Goal: Check status: Check status

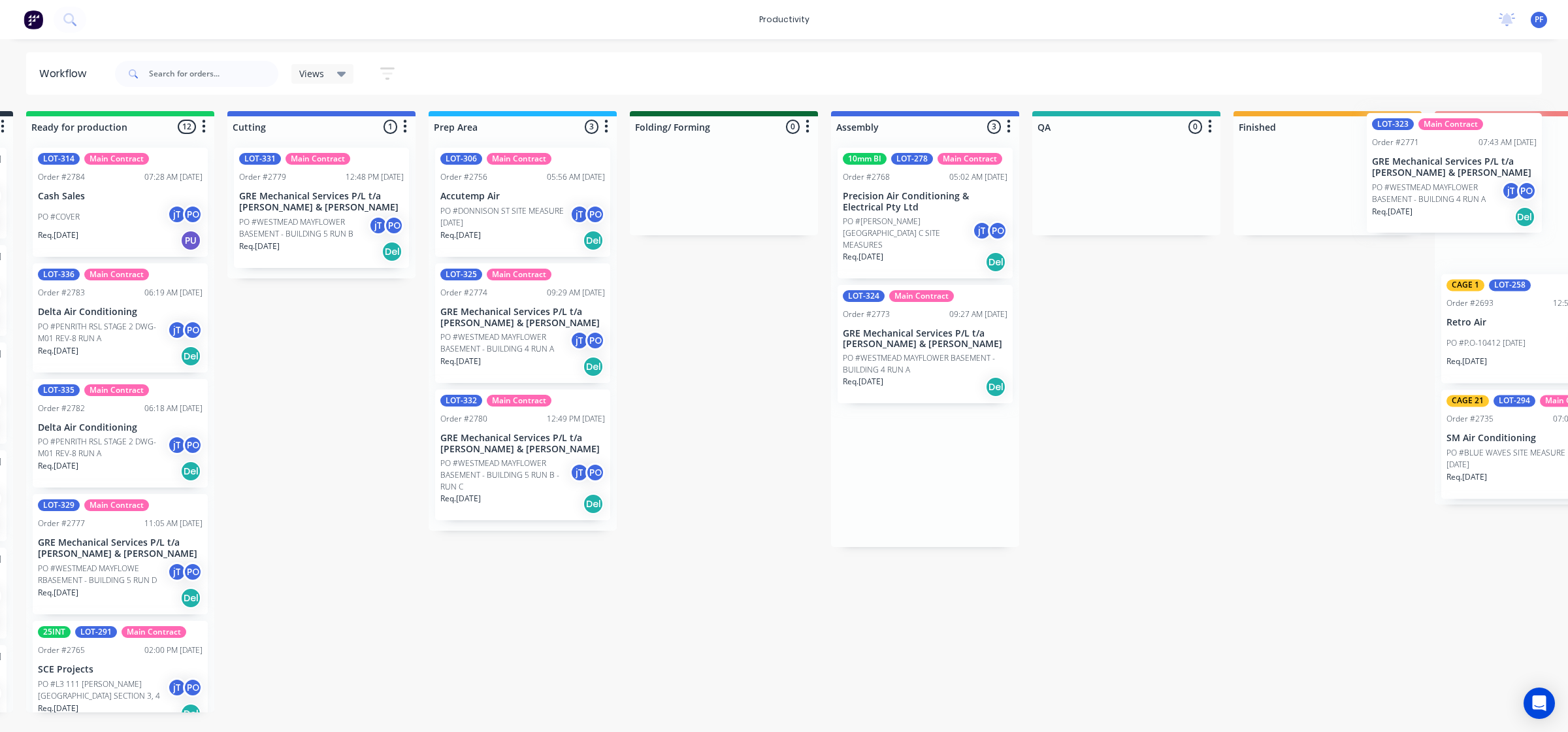
drag, startPoint x: 1131, startPoint y: 328, endPoint x: 1373, endPoint y: 159, distance: 295.2
click at [1421, 159] on div "Submitted 33 Order #240 10:47 AM [DATE] Retro Air PO #Freshwater Apts PO Req. […" at bounding box center [1066, 411] width 2558 height 601
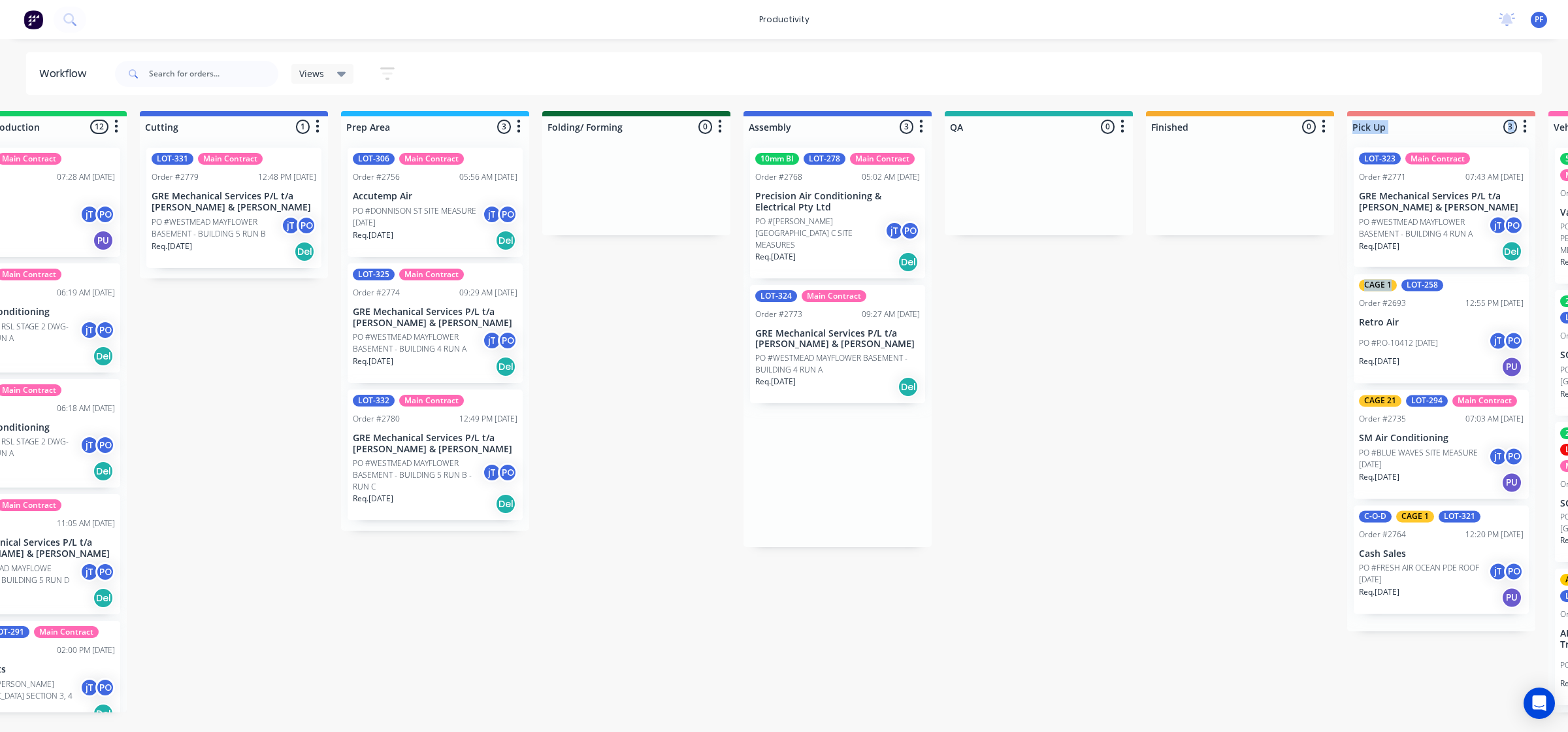
drag, startPoint x: 1373, startPoint y: 159, endPoint x: 1347, endPoint y: 165, distance: 26.7
click at [1253, 165] on div "Submitted 33 Order #240 10:47 AM [DATE] Retro Air PO #Freshwater Apts PO Req. […" at bounding box center [978, 411] width 2558 height 601
drag, startPoint x: 1232, startPoint y: 350, endPoint x: 1252, endPoint y: 327, distance: 30.5
click at [1232, 350] on div "Submitted 33 Order #240 10:47 AM [DATE] Retro Air PO #Freshwater Apts PO Req. […" at bounding box center [978, 411] width 2558 height 601
drag, startPoint x: 1026, startPoint y: 483, endPoint x: 1042, endPoint y: 466, distance: 23.3
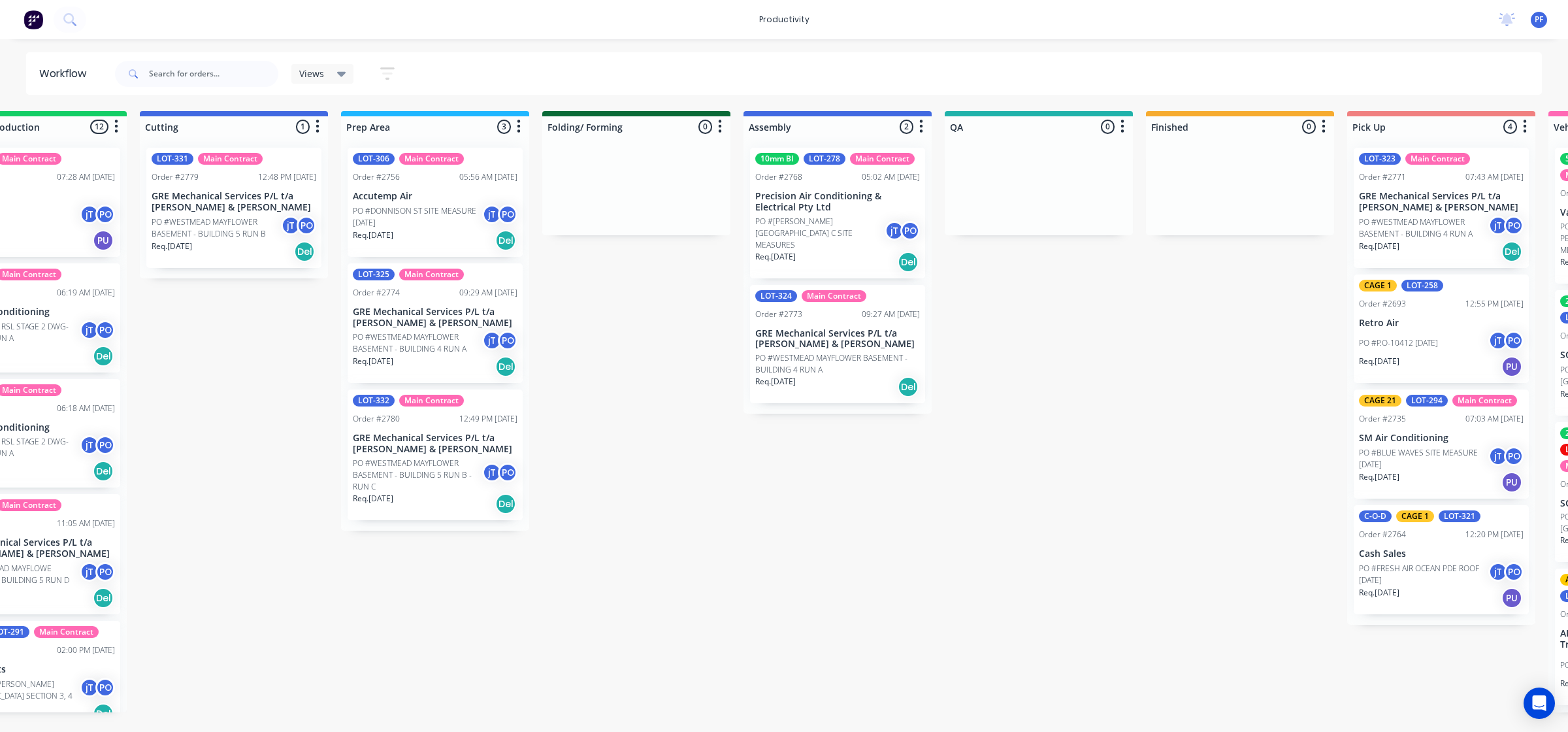
click at [1039, 470] on div "Submitted 33 Order #240 10:47 AM [DATE] Retro Air PO #Freshwater Apts PO Req. […" at bounding box center [978, 411] width 2558 height 601
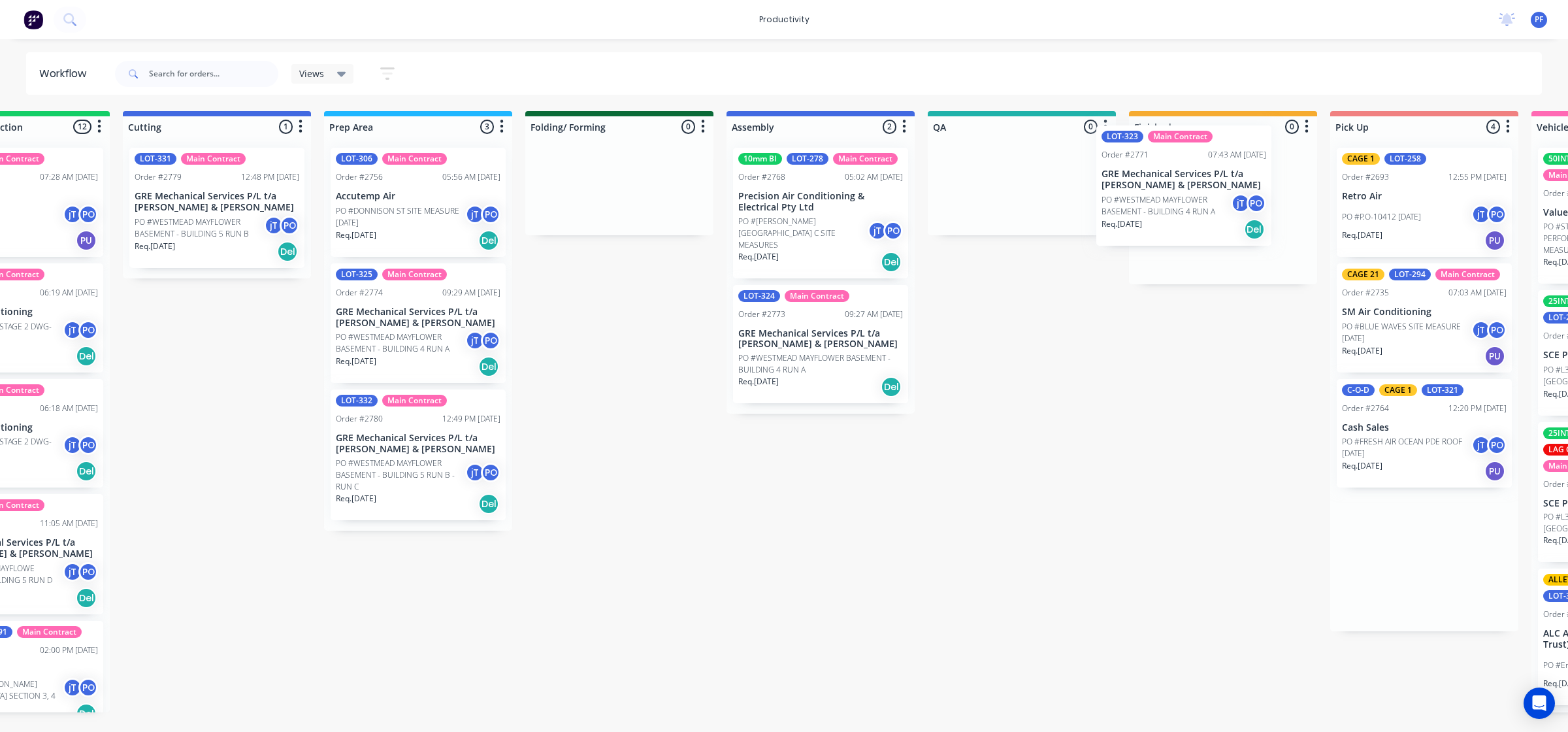
scroll to position [0, 308]
drag, startPoint x: 1416, startPoint y: 187, endPoint x: 1118, endPoint y: 157, distance: 299.5
click at [1118, 158] on div "Submitted 33 Order #240 10:47 AM [DATE] Retro Air PO #Freshwater Apts PO Req. […" at bounding box center [961, 411] width 2558 height 601
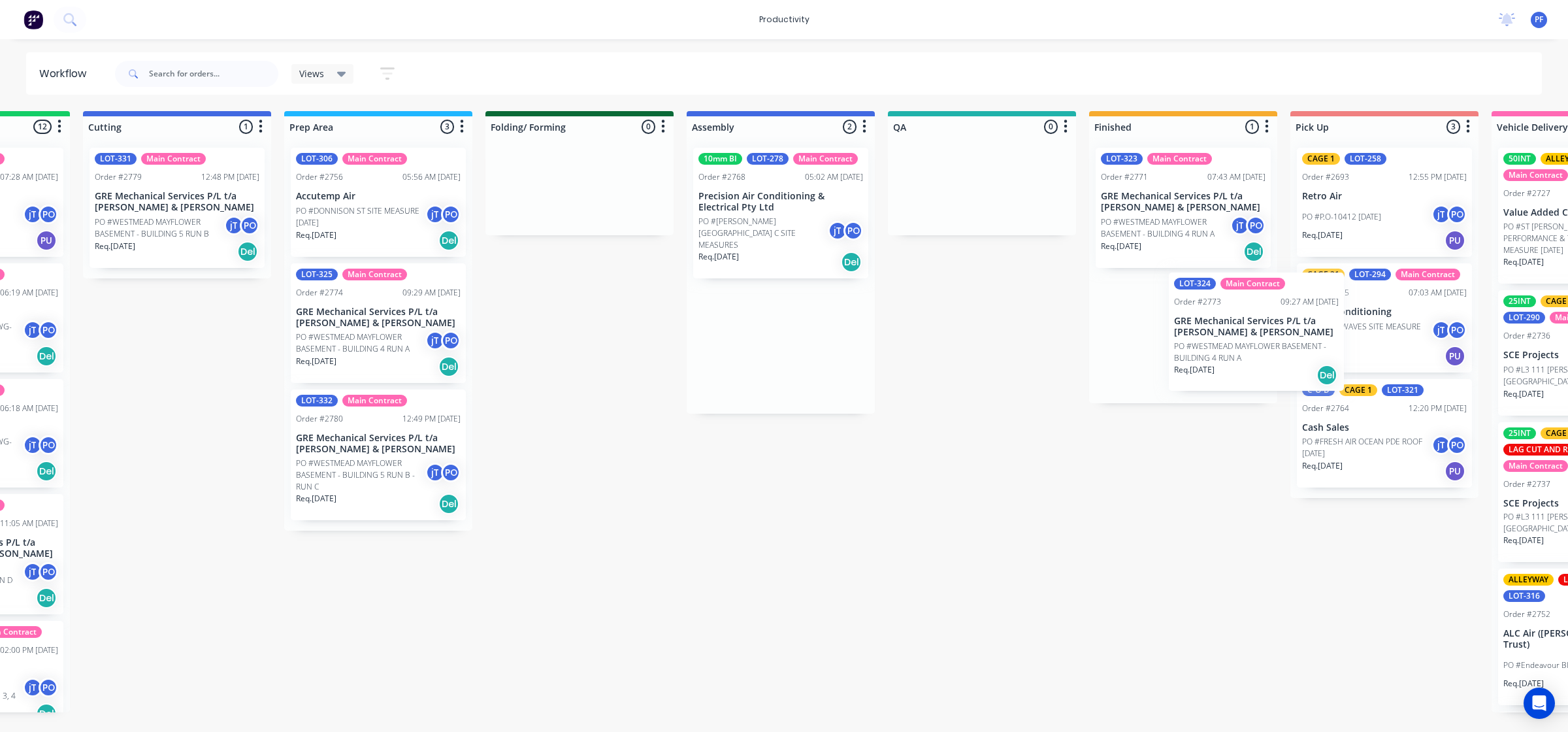
drag, startPoint x: 807, startPoint y: 335, endPoint x: 1173, endPoint y: 335, distance: 366.0
click at [1173, 335] on div "Submitted 33 Order #240 10:47 AM [DATE] Retro Air PO #Freshwater Apts PO Req. […" at bounding box center [921, 411] width 2558 height 601
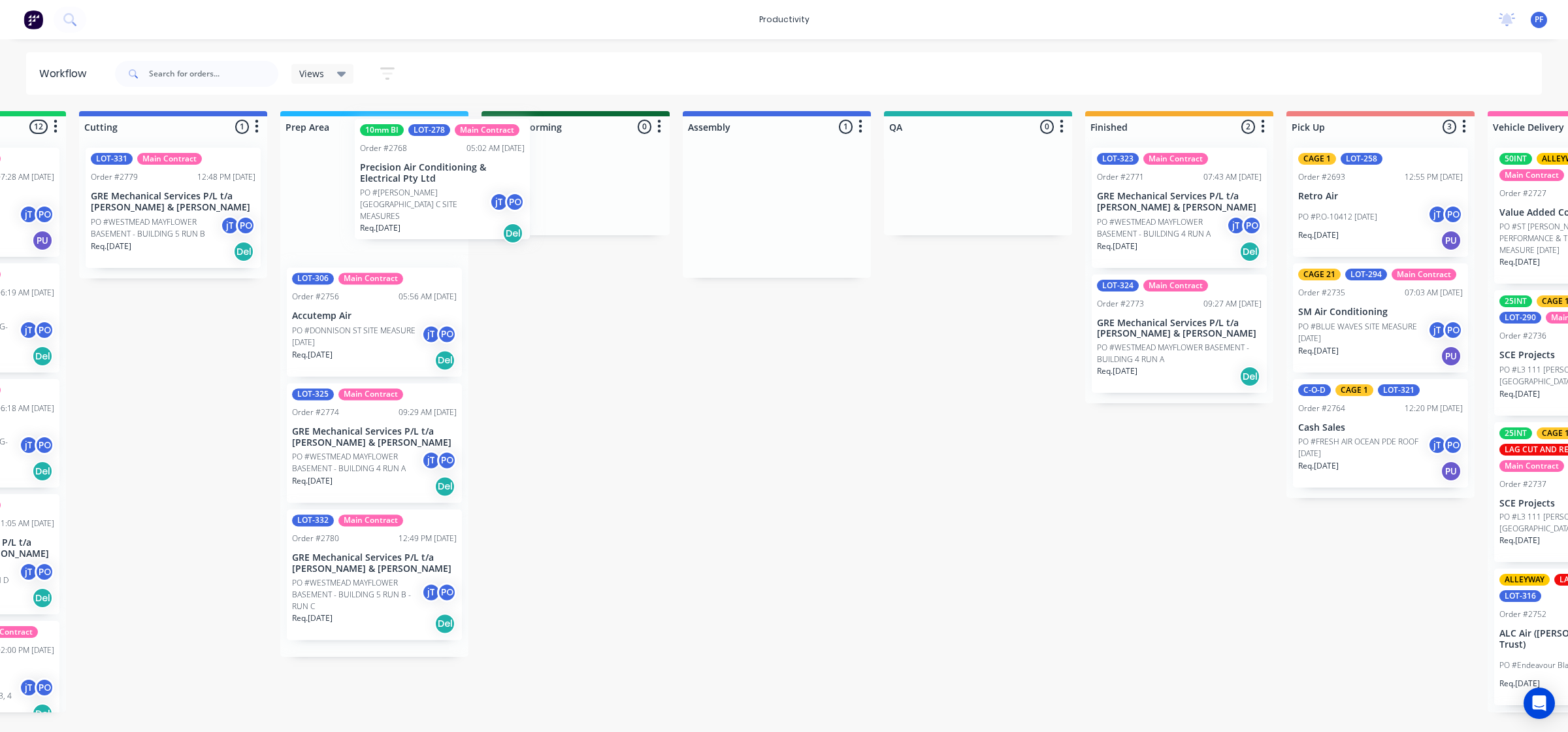
drag, startPoint x: 745, startPoint y: 218, endPoint x: 403, endPoint y: 191, distance: 343.1
click at [403, 191] on div "Submitted 33 Order #240 10:47 AM [DATE] Retro Air PO #Freshwater Apts PO Req. […" at bounding box center [917, 411] width 2558 height 601
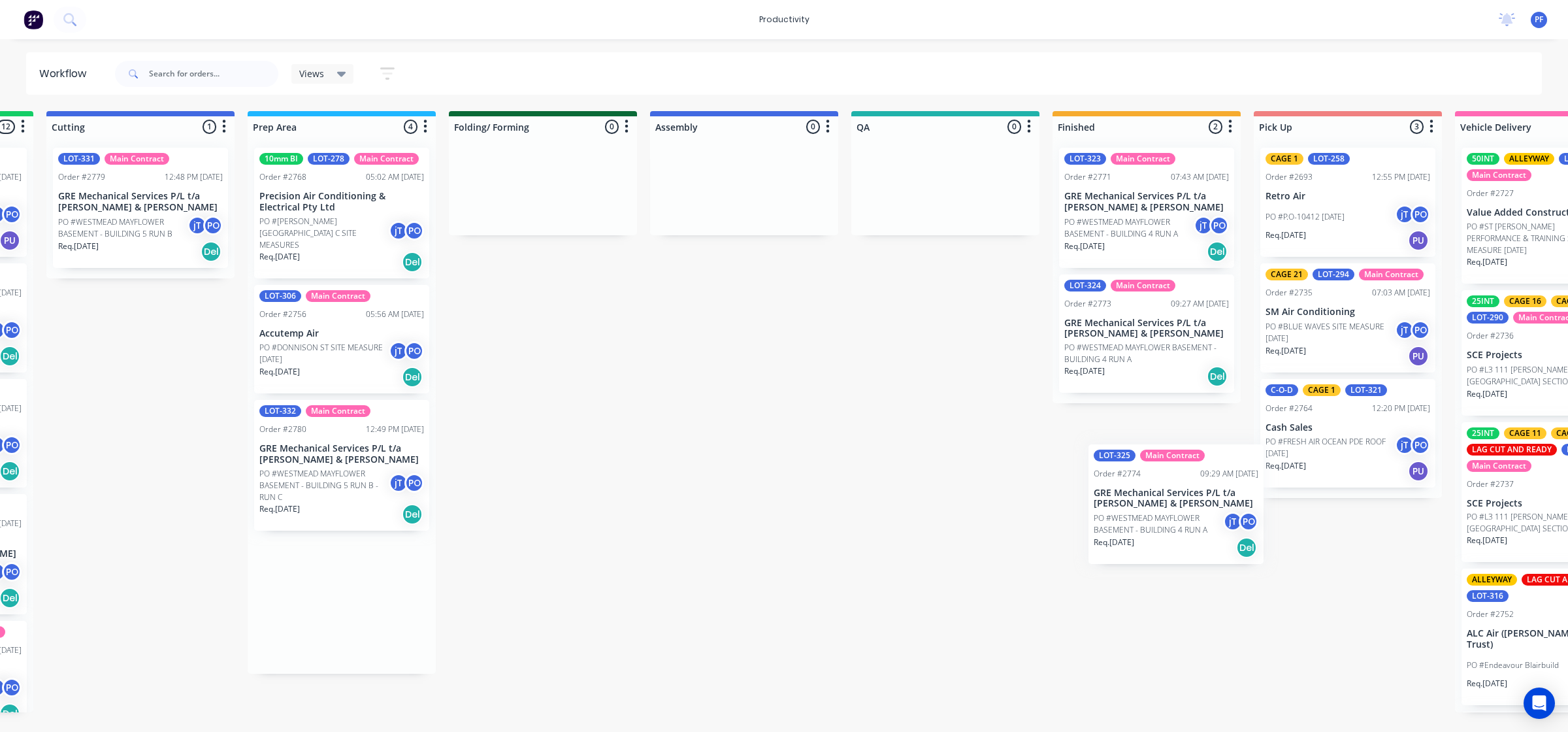
scroll to position [0, 386]
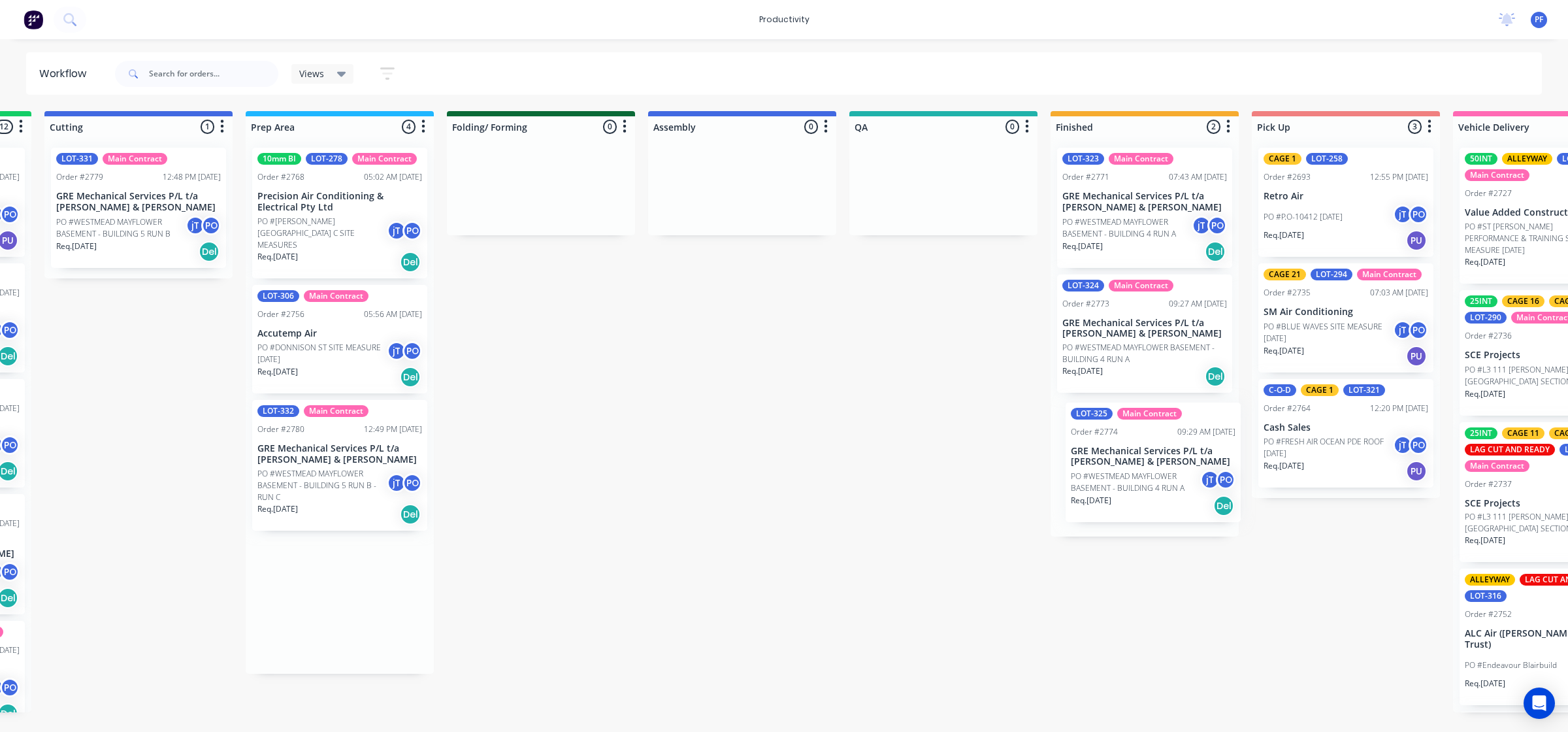
drag, startPoint x: 346, startPoint y: 455, endPoint x: 1131, endPoint y: 468, distance: 785.1
click at [1131, 468] on div "Submitted 33 Order #240 10:47 AM [DATE] Retro Air PO #Freshwater Apts PO Req. […" at bounding box center [883, 411] width 2558 height 601
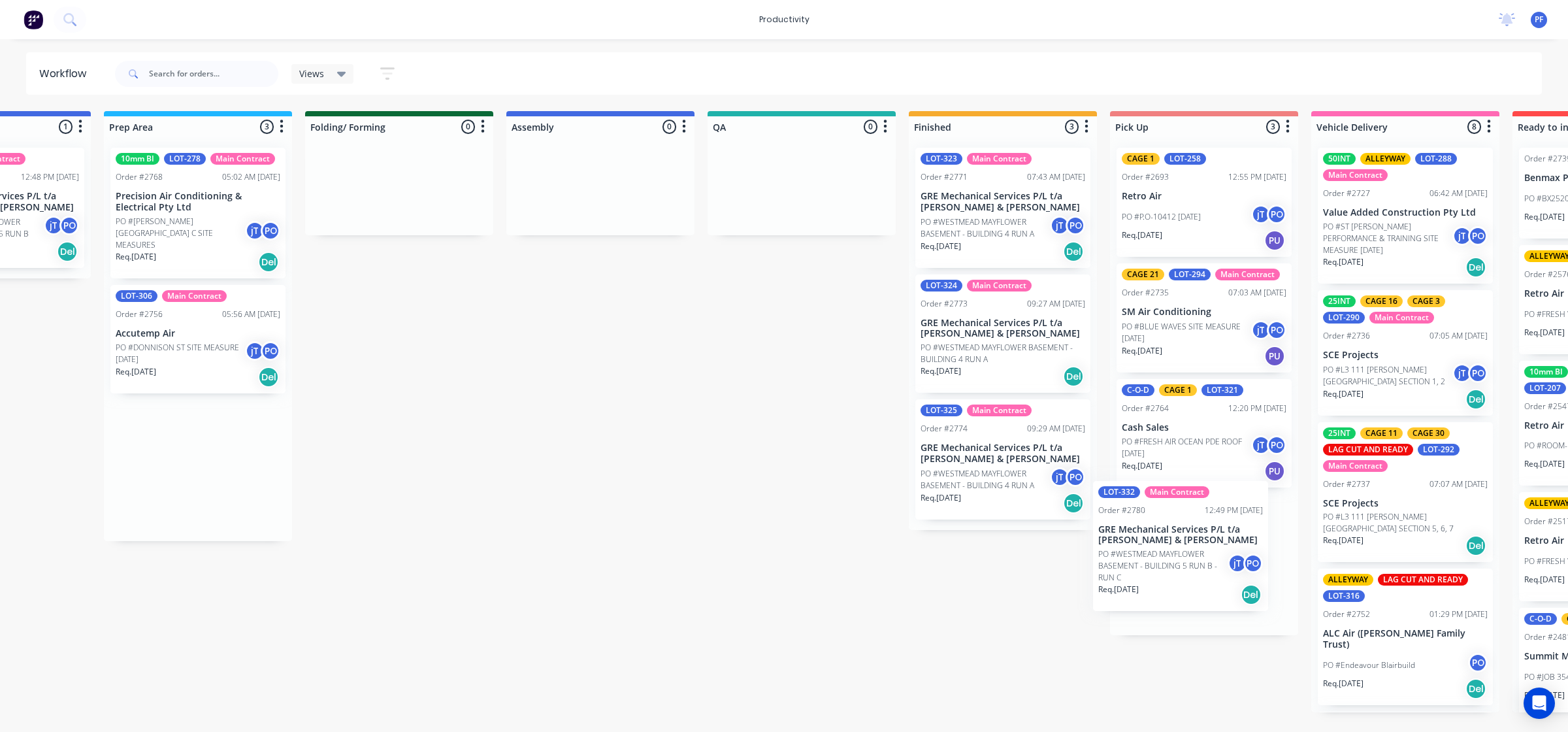
scroll to position [0, 529]
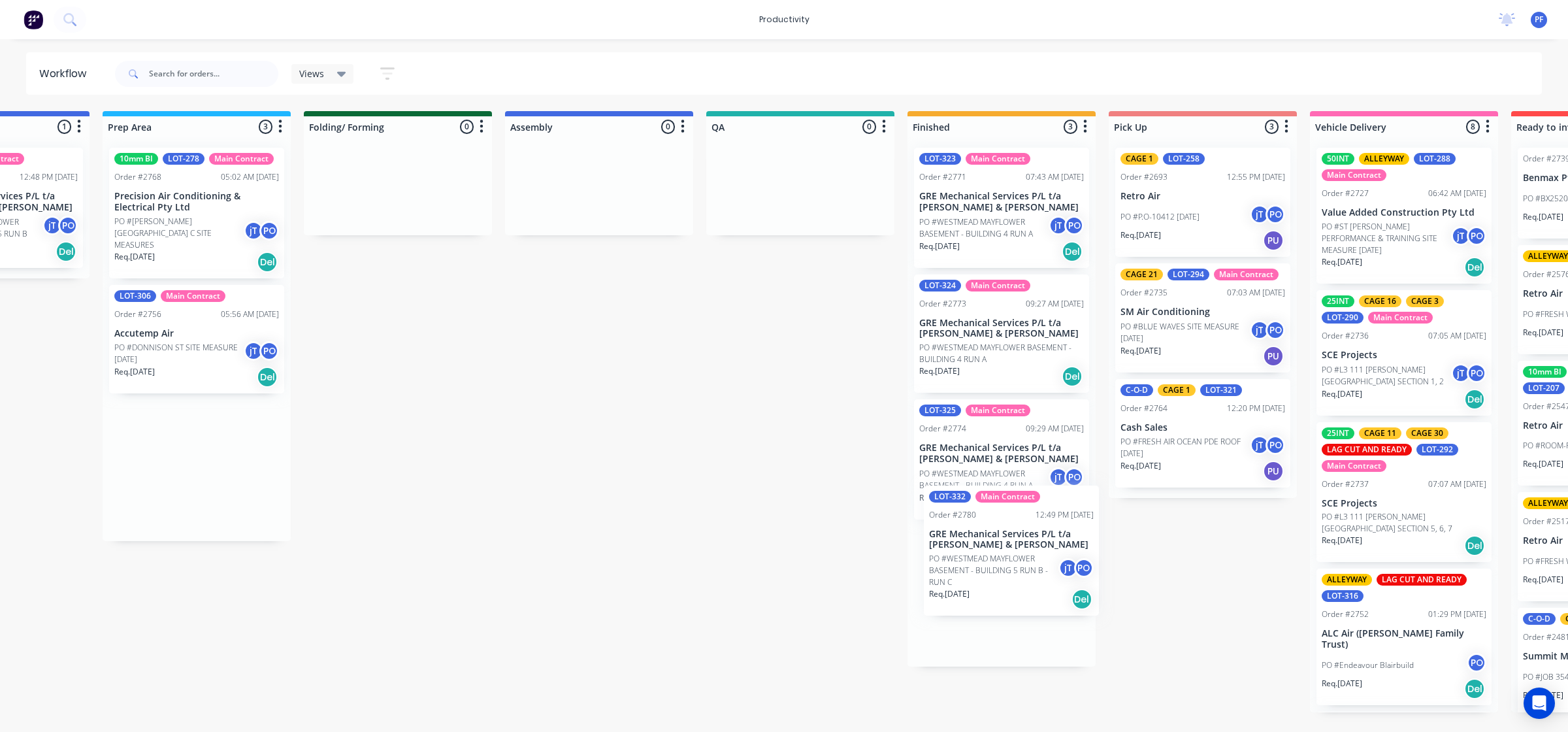
drag, startPoint x: 315, startPoint y: 453, endPoint x: 990, endPoint y: 550, distance: 681.9
click at [990, 550] on div "Submitted 33 Order #240 10:47 AM [DATE] Retro Air PO #Freshwater Apts PO Req. […" at bounding box center [740, 411] width 2558 height 601
